Goal: Task Accomplishment & Management: Complete application form

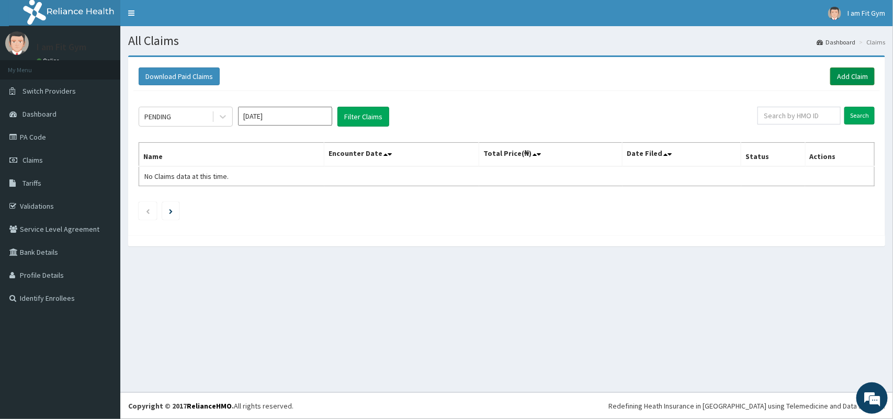
click at [852, 83] on link "Add Claim" at bounding box center [852, 77] width 44 height 18
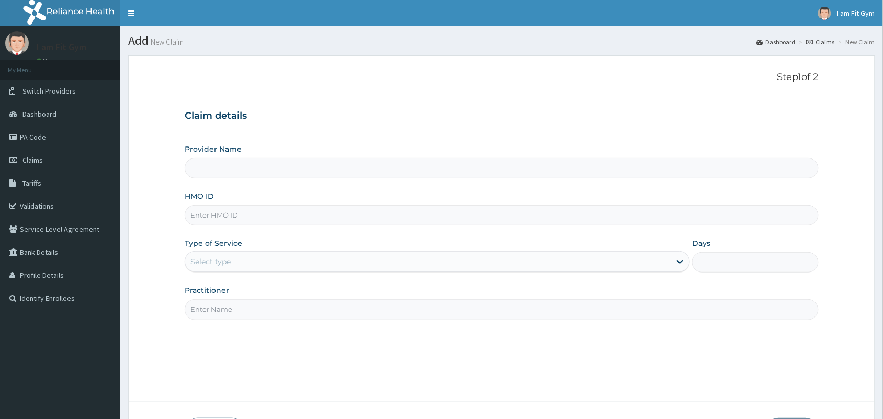
click at [250, 208] on input "HMO ID" at bounding box center [502, 215] width 634 height 20
type input "I am fit Gym - Magodo"
type input "1"
type input "LLD/10078/A"
click at [316, 307] on input "Practitioner" at bounding box center [502, 309] width 634 height 20
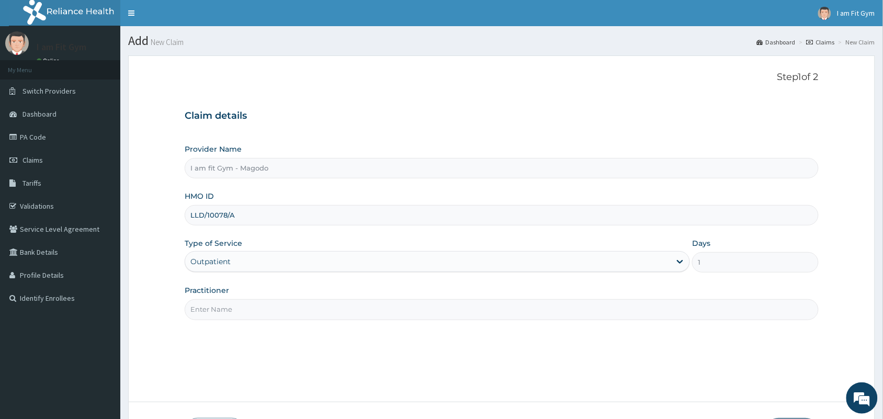
type input "RAZZIE"
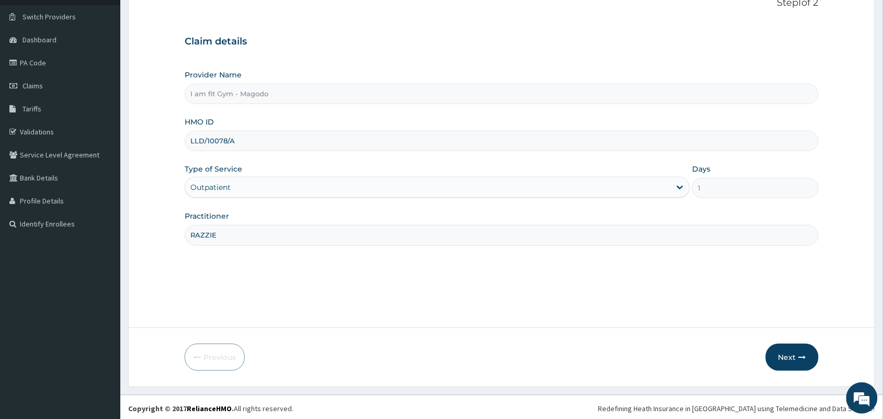
scroll to position [77, 0]
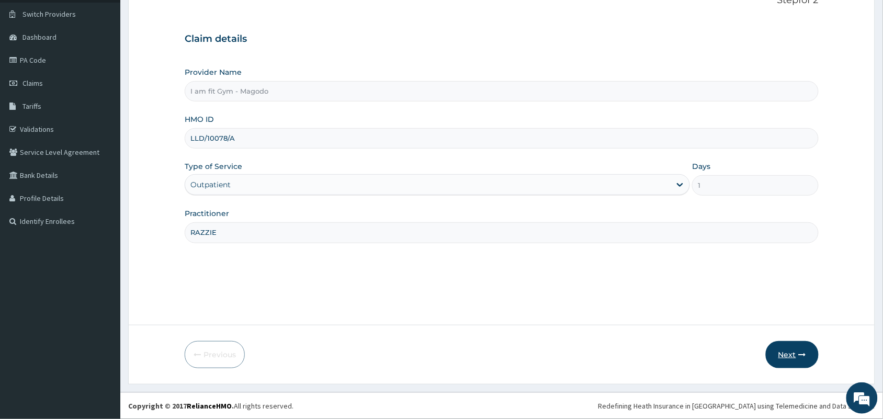
click at [789, 351] on button "Next" at bounding box center [792, 354] width 53 height 27
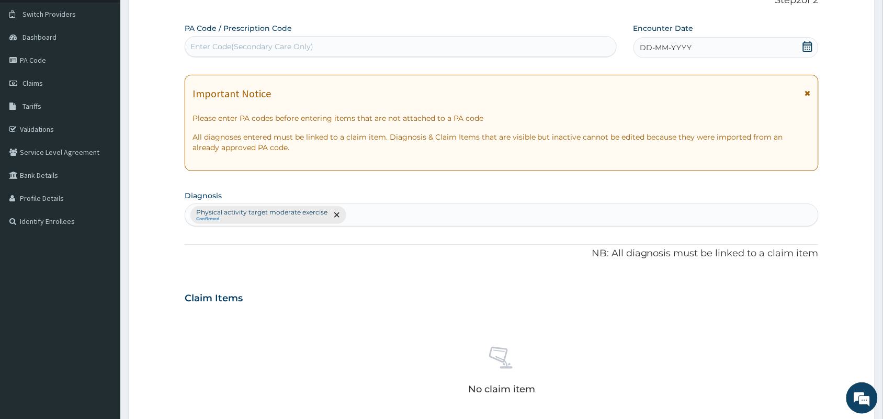
click at [809, 46] on icon at bounding box center [808, 46] width 10 height 10
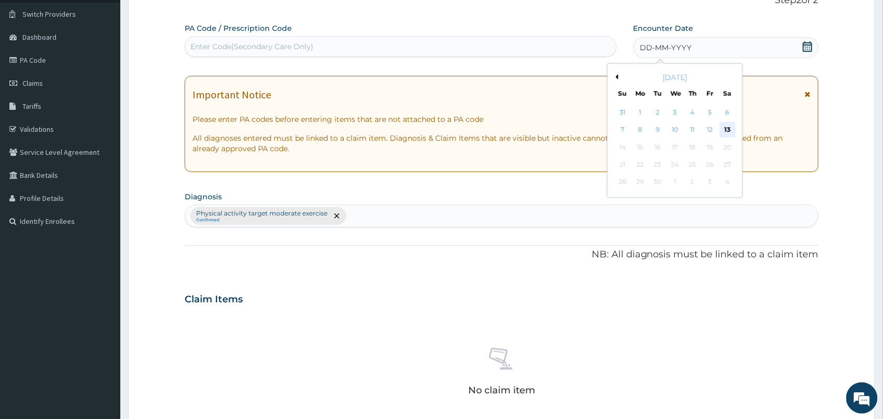
click at [730, 128] on div "13" at bounding box center [728, 130] width 16 height 16
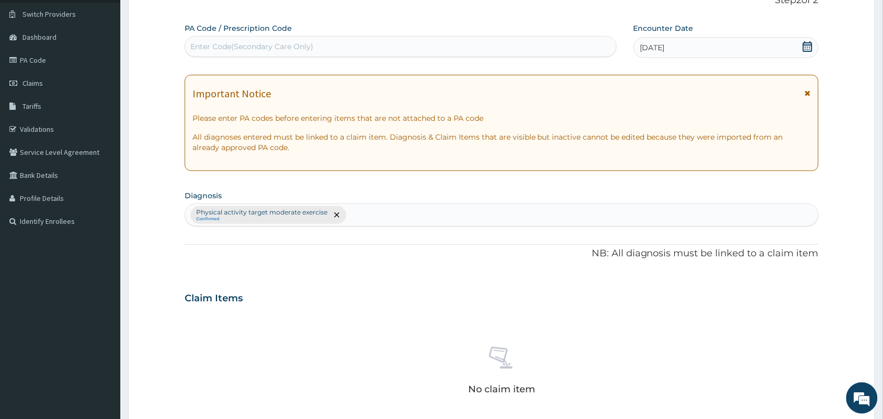
click at [344, 42] on div "Enter Code(Secondary Care Only)" at bounding box center [400, 46] width 431 height 17
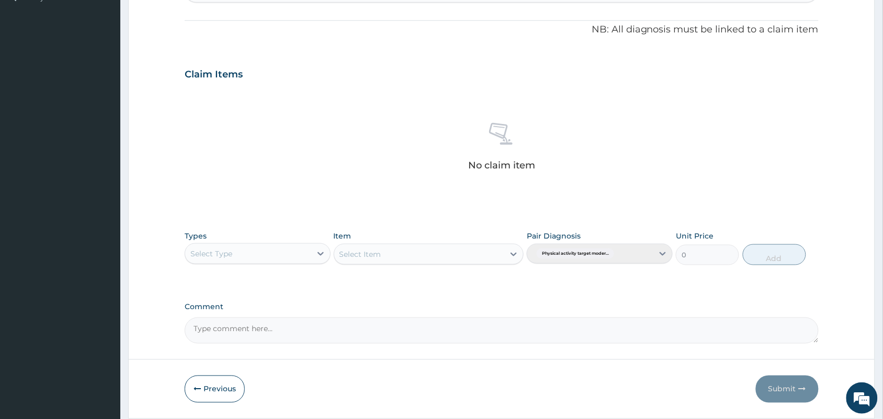
scroll to position [336, 0]
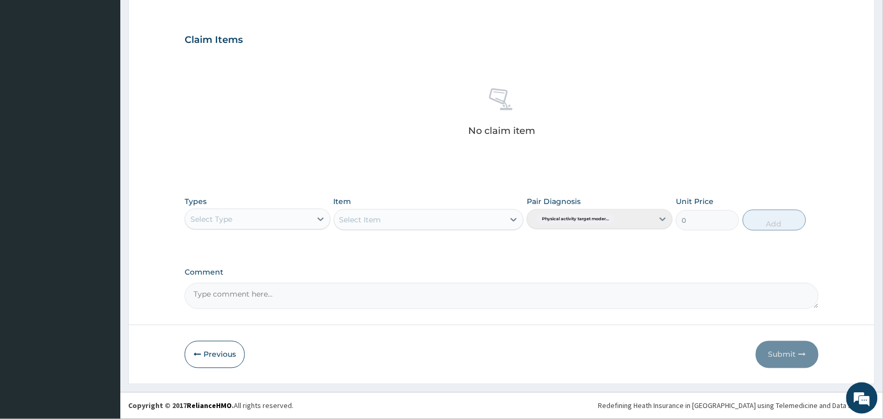
type input "PA/P5C839"
click at [260, 217] on div "Select Type" at bounding box center [248, 219] width 126 height 17
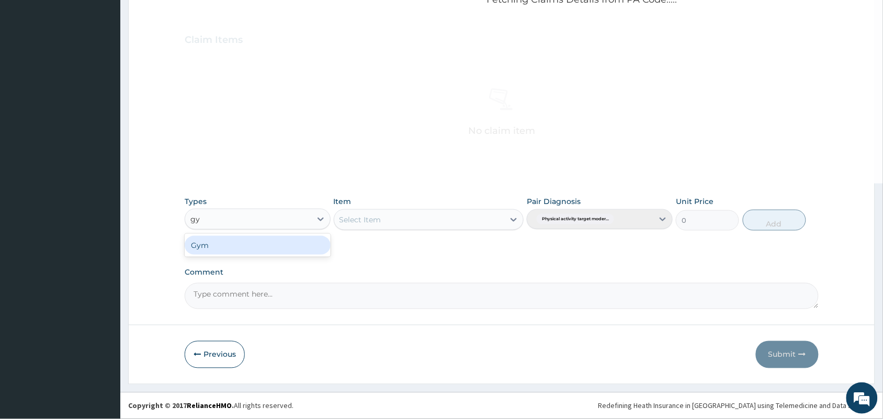
type input "gym"
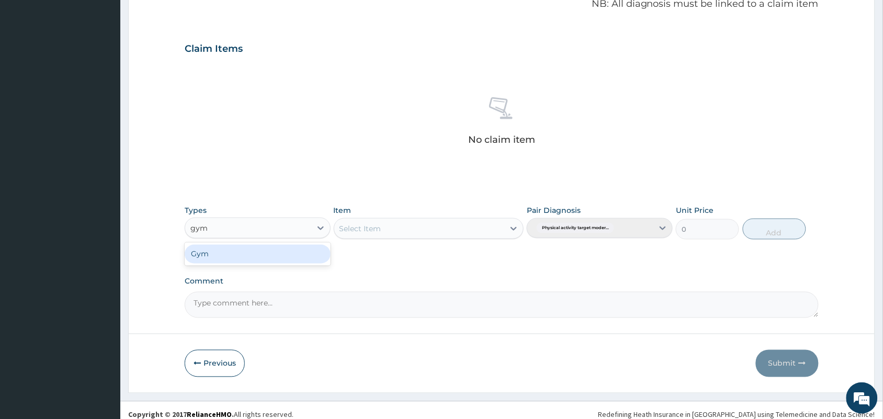
click at [291, 257] on div "Gym" at bounding box center [258, 254] width 146 height 19
click at [404, 229] on div "Select Item" at bounding box center [429, 228] width 190 height 21
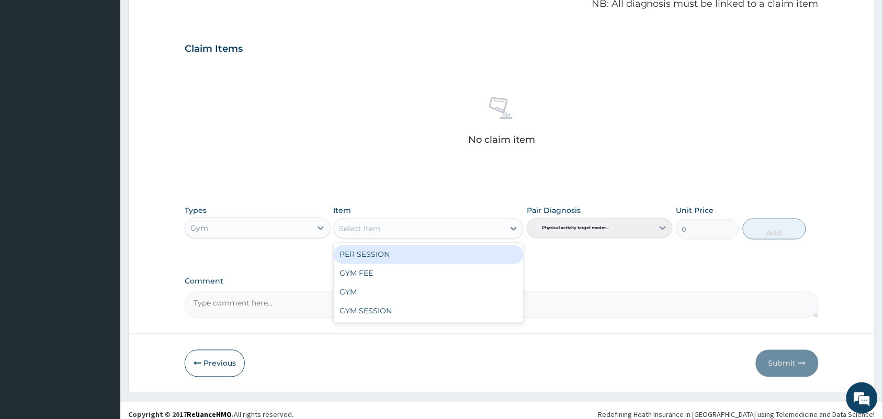
click at [415, 229] on div "Select Item" at bounding box center [419, 228] width 171 height 17
click at [427, 254] on div "PER SESSION" at bounding box center [429, 254] width 190 height 19
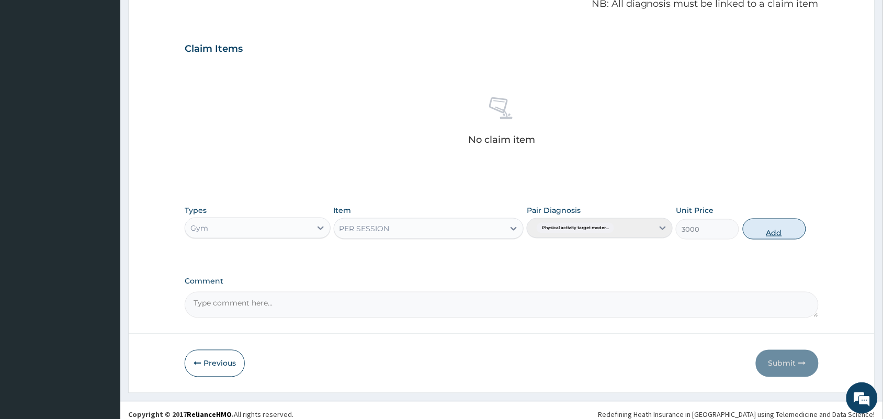
click at [791, 228] on button "Add" at bounding box center [774, 229] width 63 height 21
type input "0"
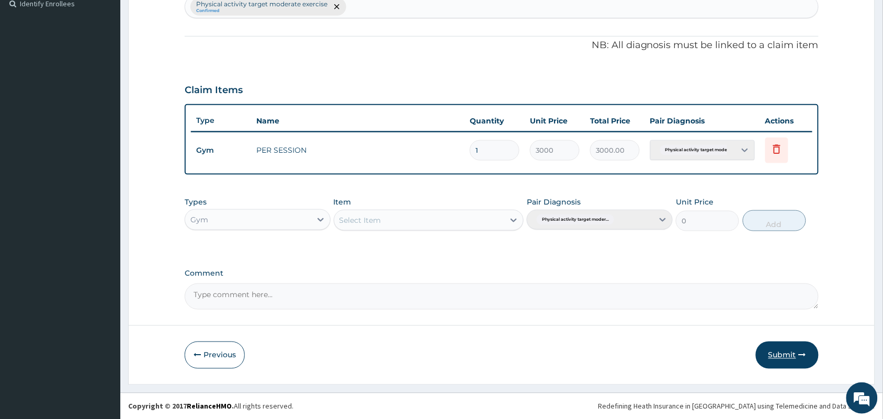
click at [785, 344] on button "Submit" at bounding box center [787, 355] width 63 height 27
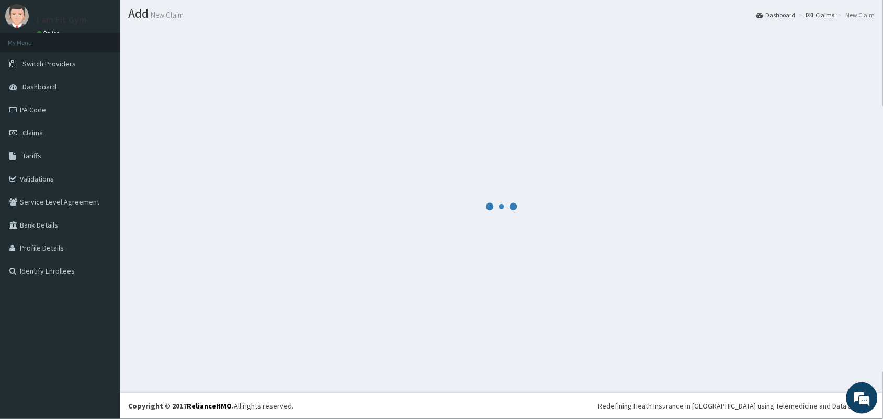
scroll to position [285, 0]
